Goal: Task Accomplishment & Management: Manage account settings

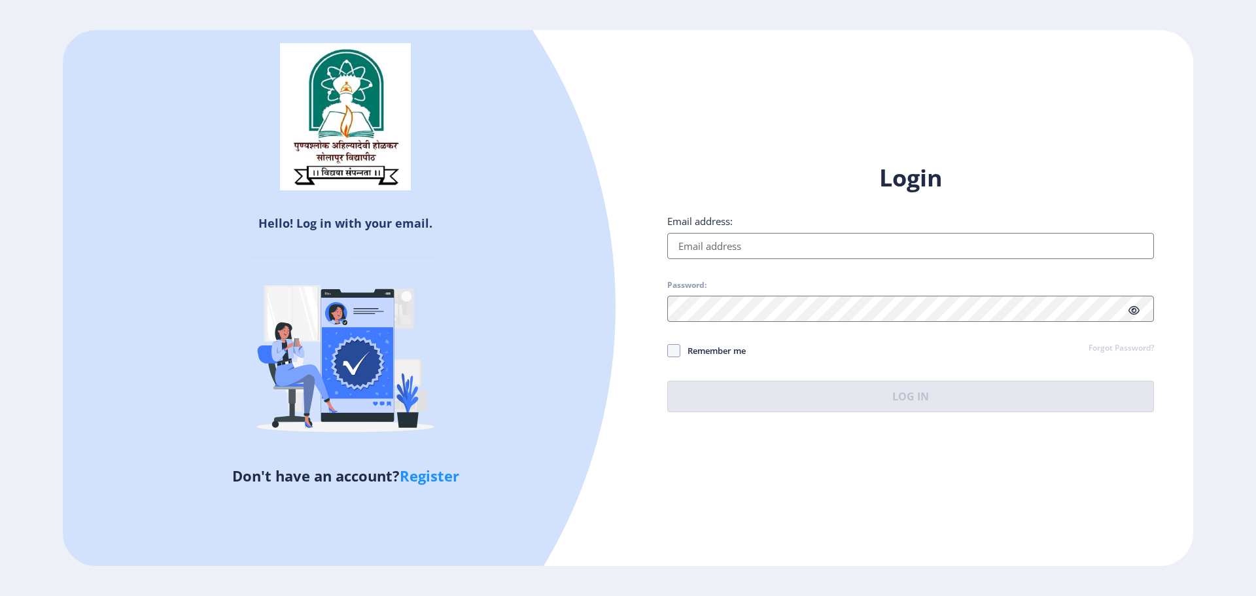
click at [710, 256] on input "Email address:" at bounding box center [911, 246] width 487 height 26
type input "[EMAIL_ADDRESS][DOMAIN_NAME]"
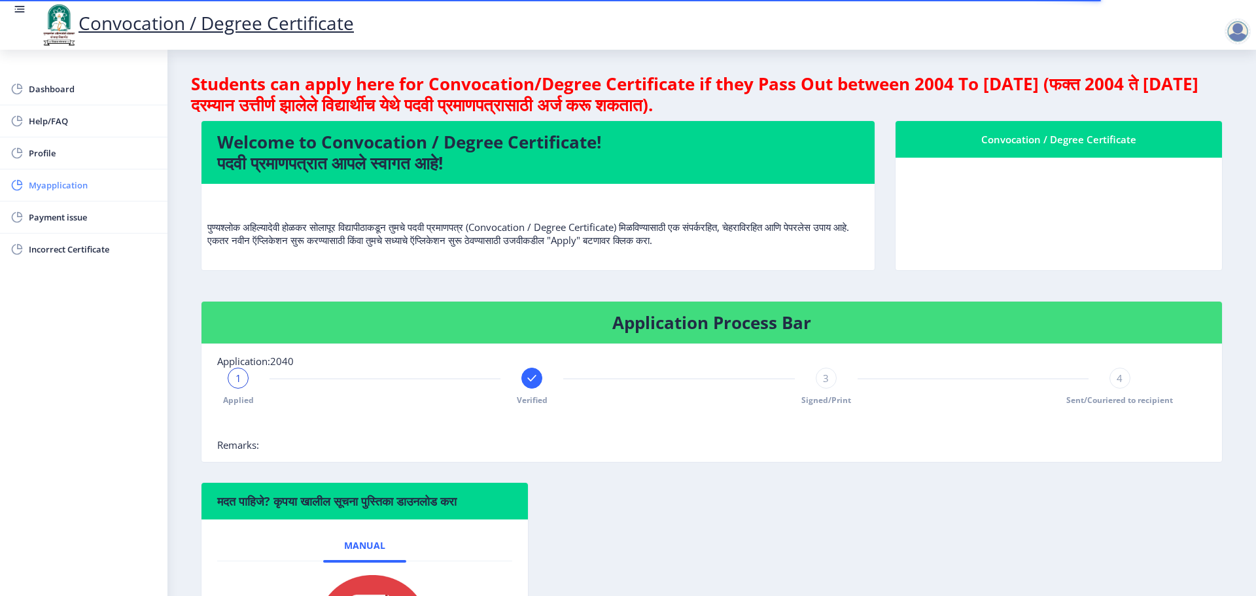
click at [59, 183] on span "Myapplication" at bounding box center [93, 185] width 128 height 16
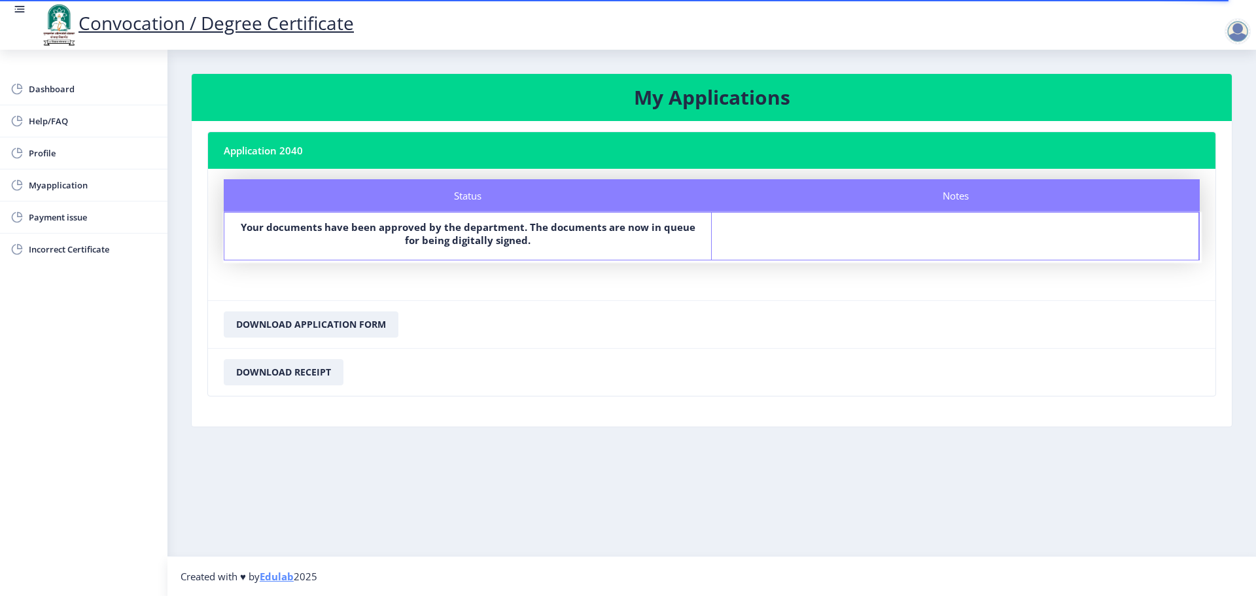
click at [1239, 29] on div at bounding box center [1238, 31] width 26 height 26
click at [1219, 105] on span "Log out" at bounding box center [1204, 102] width 84 height 16
